Goal: Task Accomplishment & Management: Use online tool/utility

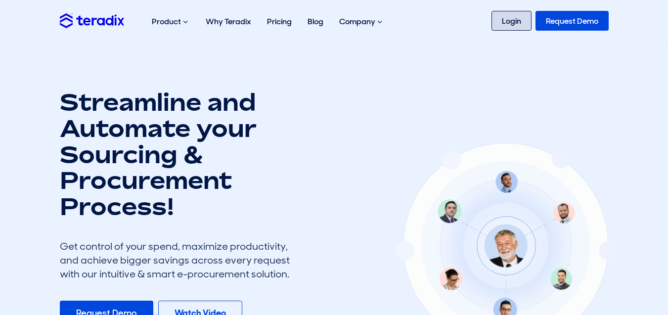
click at [515, 24] on link "Login" at bounding box center [511, 21] width 40 height 20
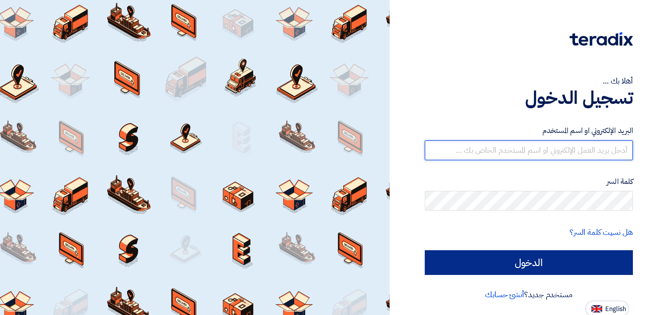
type input "[EMAIL_ADDRESS][DOMAIN_NAME]"
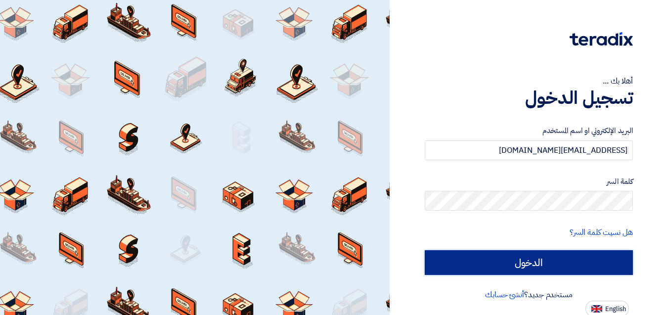
click at [555, 263] on input "الدخول" at bounding box center [529, 262] width 208 height 25
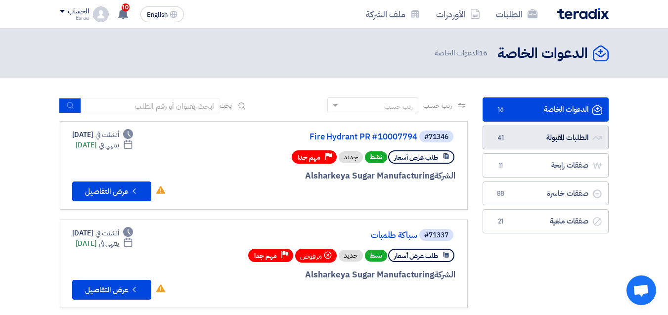
click at [520, 138] on link "الطلبات المقبولة الطلبات المقبولة 41" at bounding box center [545, 138] width 126 height 24
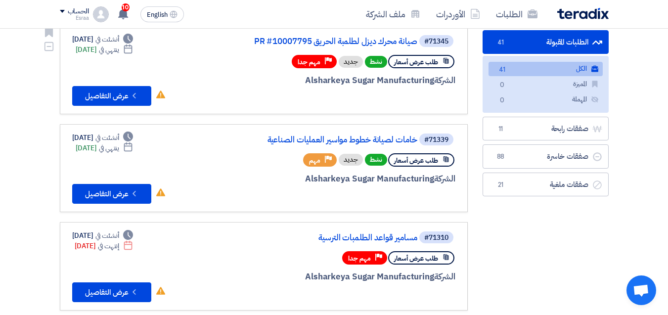
scroll to position [99, 0]
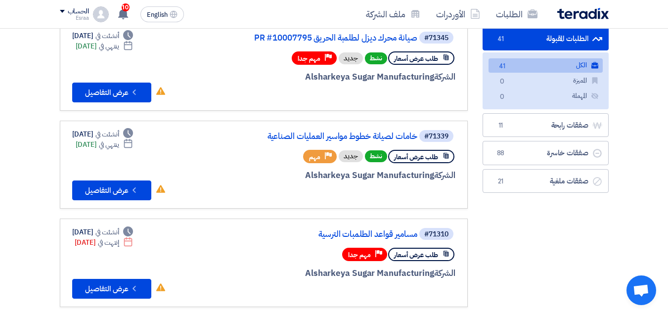
click at [551, 38] on link "الطلبات المقبولة الطلبات المقبولة 41" at bounding box center [545, 39] width 126 height 24
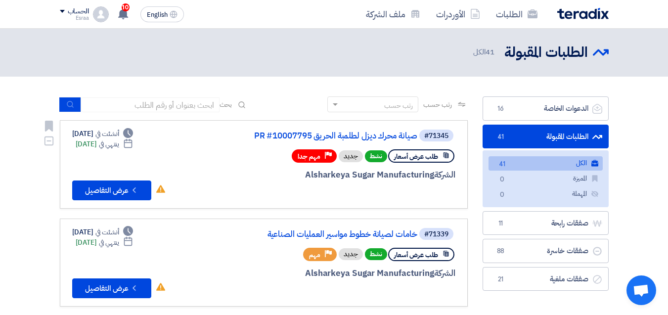
scroll to position [0, 0]
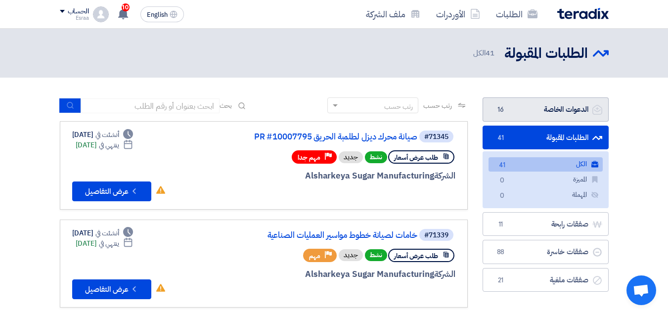
click at [541, 107] on link "الدعوات الخاصة الدعوات الخاصة 16" at bounding box center [545, 109] width 126 height 24
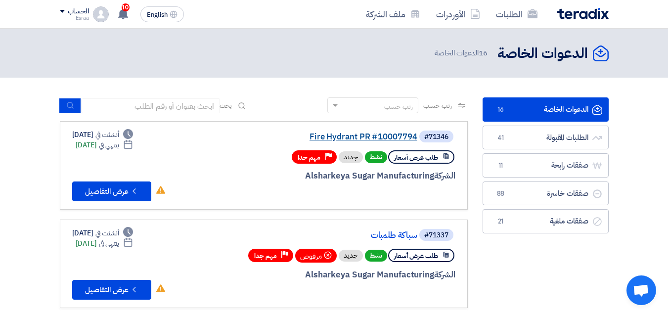
click at [388, 135] on link "Fire Hydrant PR #10007794" at bounding box center [318, 136] width 198 height 9
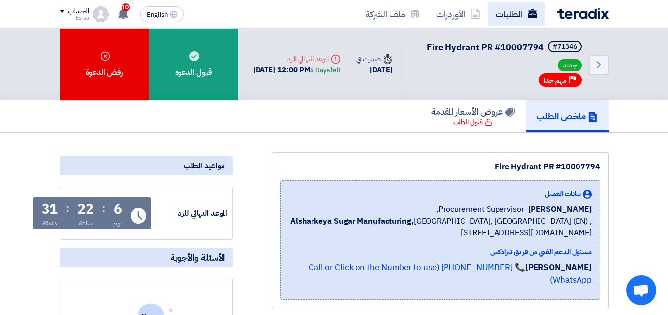
click at [520, 17] on link "الطلبات" at bounding box center [516, 13] width 57 height 23
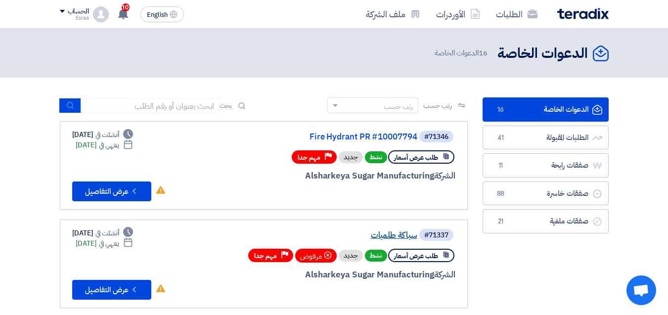
click at [382, 237] on link "سباكة طلمبات" at bounding box center [318, 235] width 198 height 9
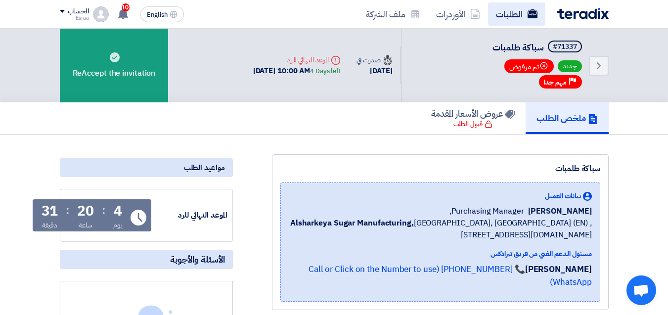
click at [520, 15] on link "الطلبات" at bounding box center [516, 13] width 57 height 23
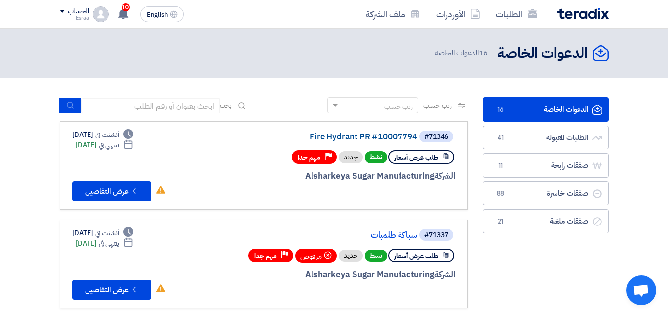
click at [332, 138] on link "Fire Hydrant PR #10007794" at bounding box center [318, 136] width 198 height 9
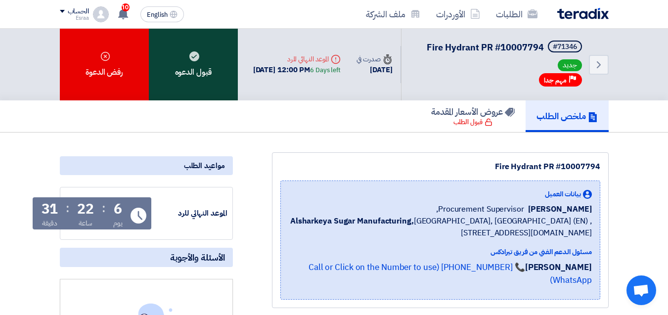
click at [199, 61] on div "قبول الدعوه" at bounding box center [193, 65] width 89 height 72
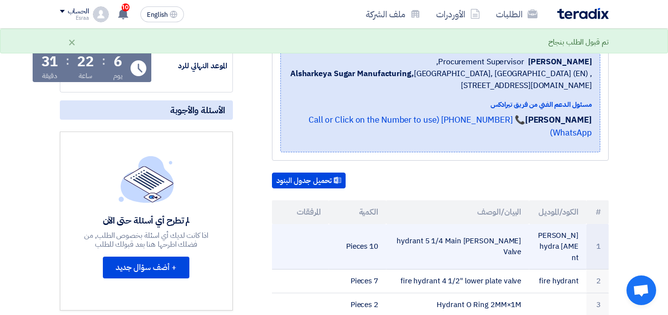
scroll to position [148, 0]
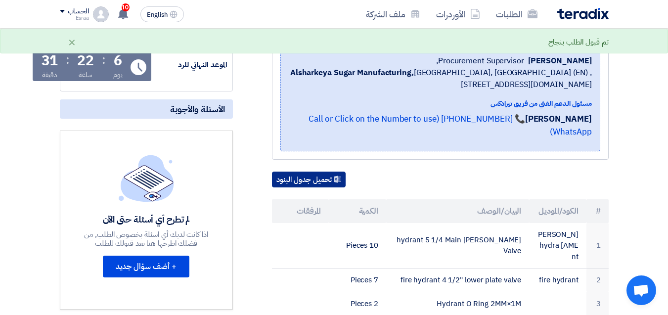
click at [308, 172] on button "تحميل جدول البنود" at bounding box center [309, 180] width 74 height 16
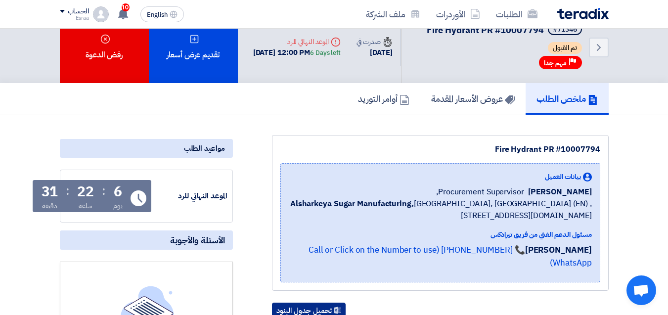
scroll to position [0, 0]
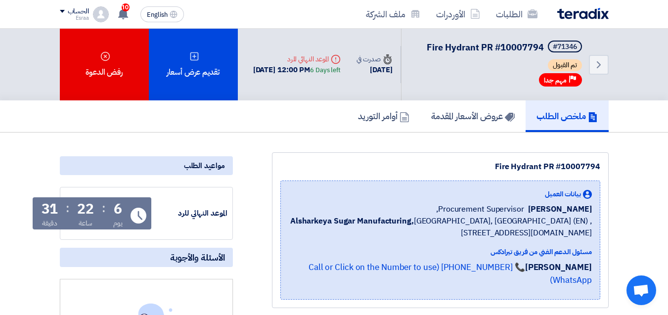
drag, startPoint x: 576, startPoint y: 46, endPoint x: 558, endPoint y: 46, distance: 18.3
click at [558, 46] on div "#71346" at bounding box center [565, 46] width 24 height 7
copy div "71346"
